Goal: Information Seeking & Learning: Learn about a topic

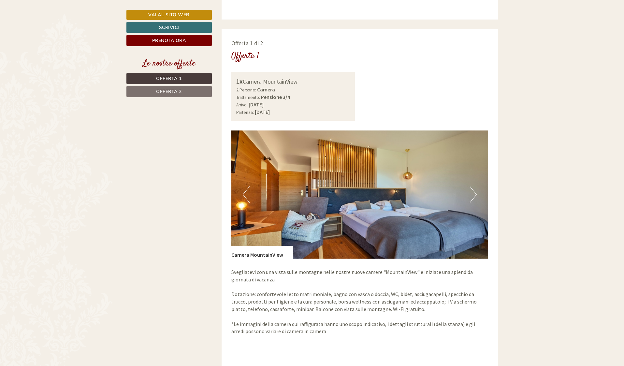
scroll to position [399, 0]
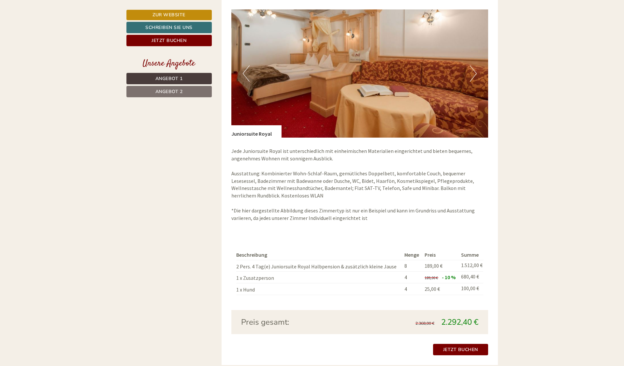
scroll to position [997, 0]
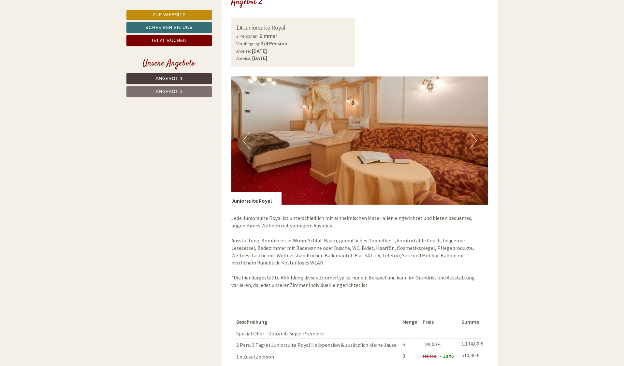
scroll to position [963, 0]
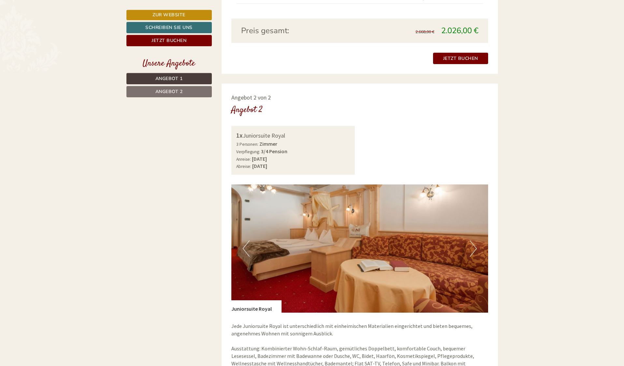
scroll to position [864, 0]
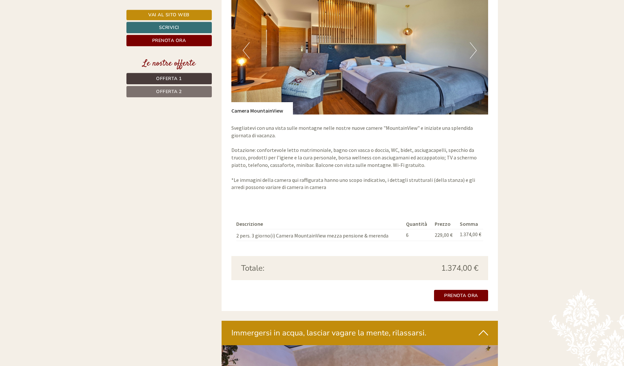
scroll to position [1096, 0]
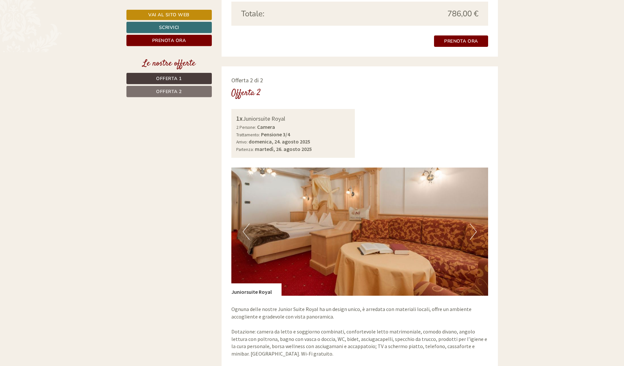
scroll to position [897, 0]
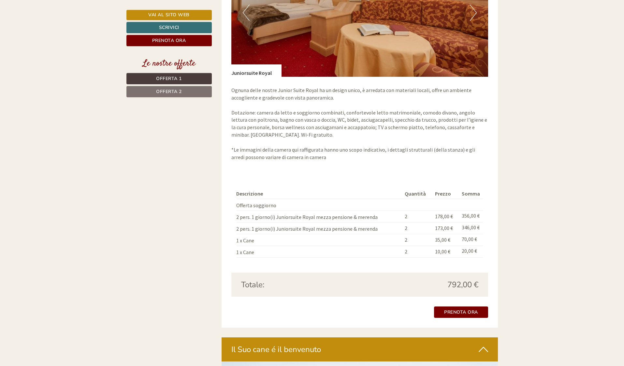
scroll to position [1129, 0]
